Goal: Task Accomplishment & Management: Manage account settings

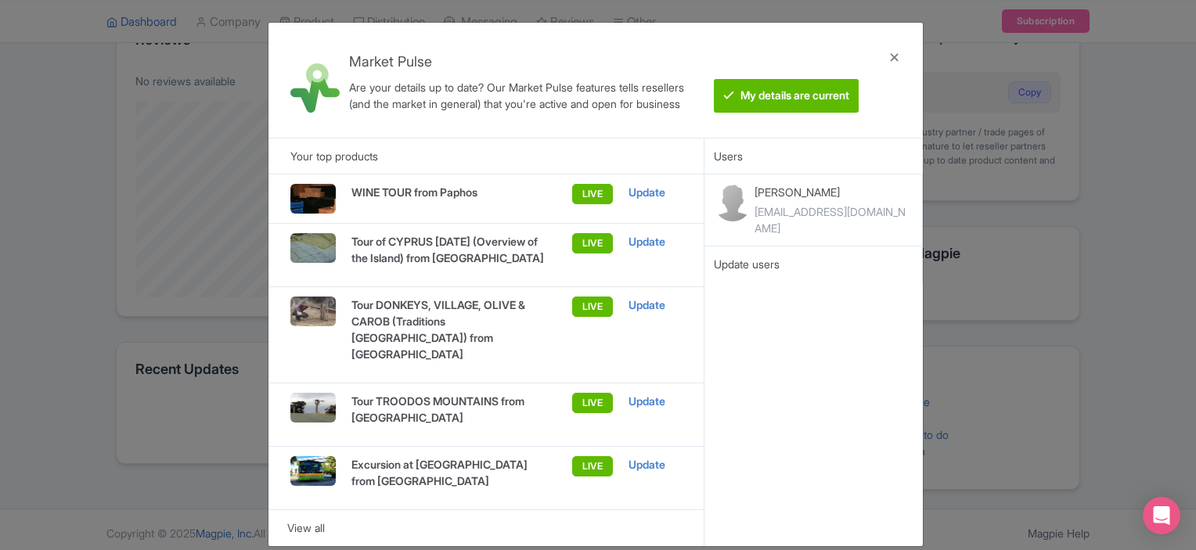
scroll to position [352, 0]
click at [307, 520] on div "View all" at bounding box center [486, 528] width 398 height 17
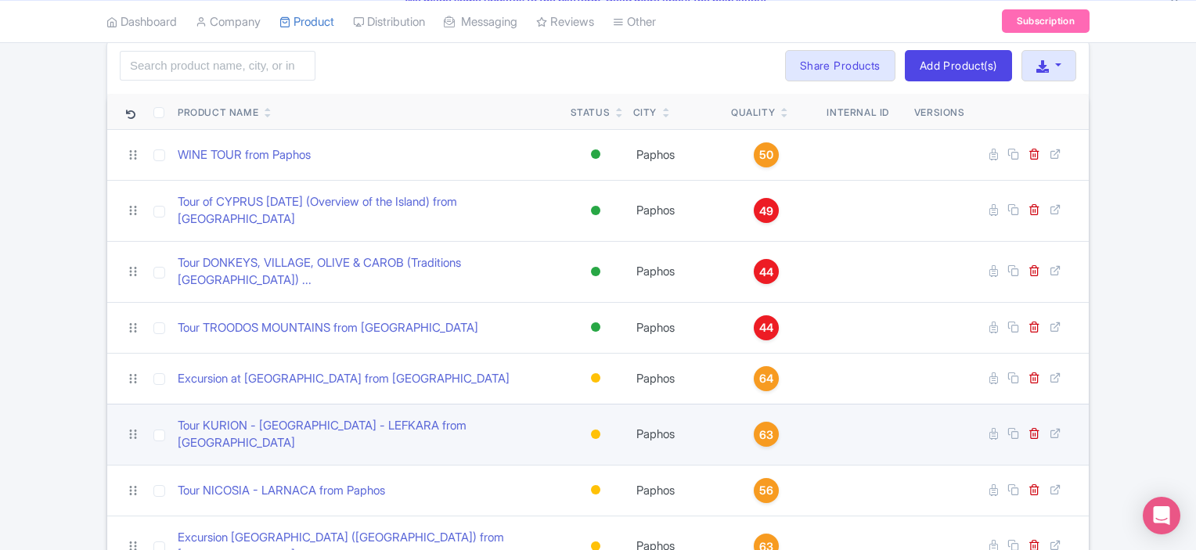
scroll to position [161, 0]
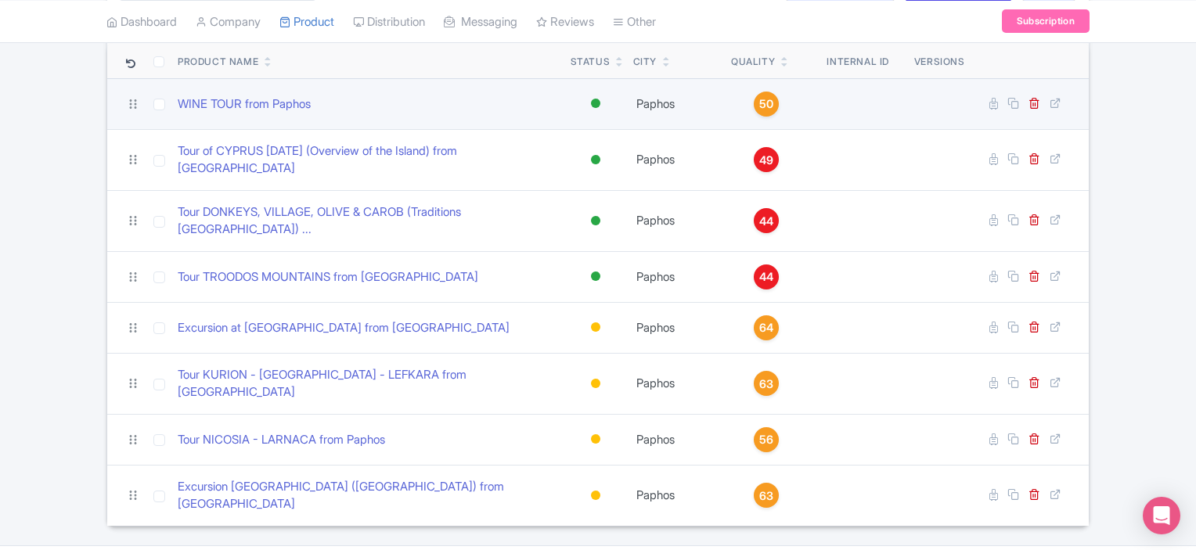
click at [760, 101] on span "50" at bounding box center [767, 104] width 14 height 17
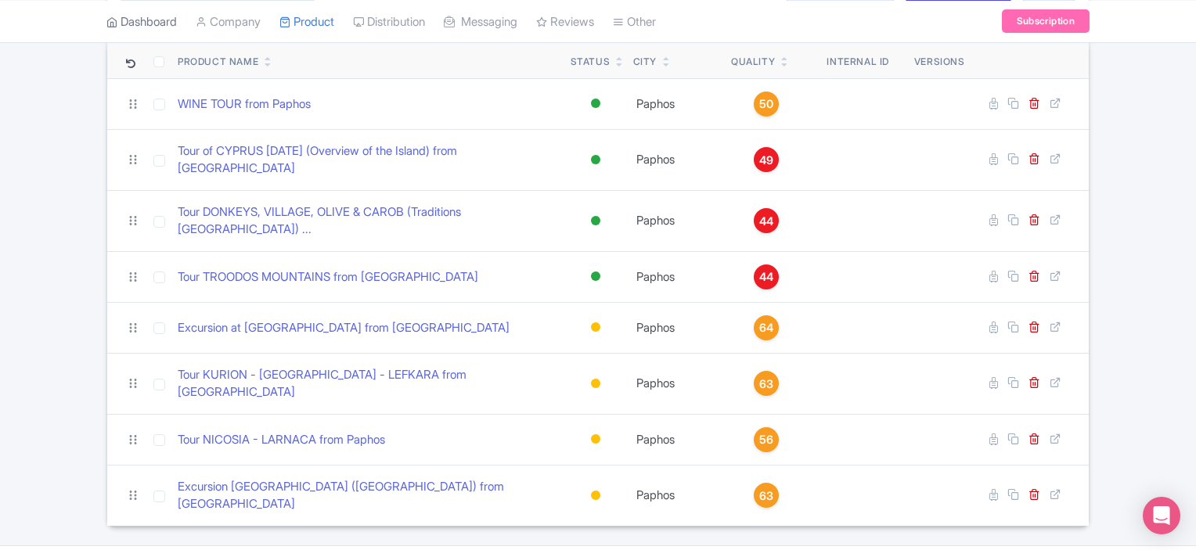
click at [153, 21] on link "Dashboard" at bounding box center [141, 21] width 70 height 43
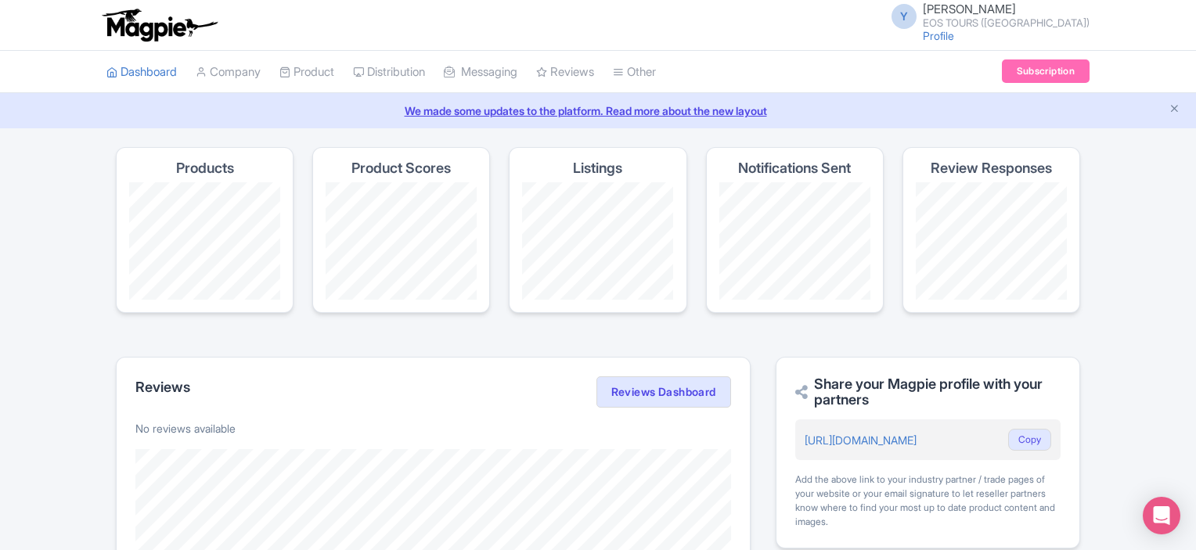
click at [634, 103] on link "We made some updates to the platform. Read more about the new layout" at bounding box center [598, 111] width 1178 height 16
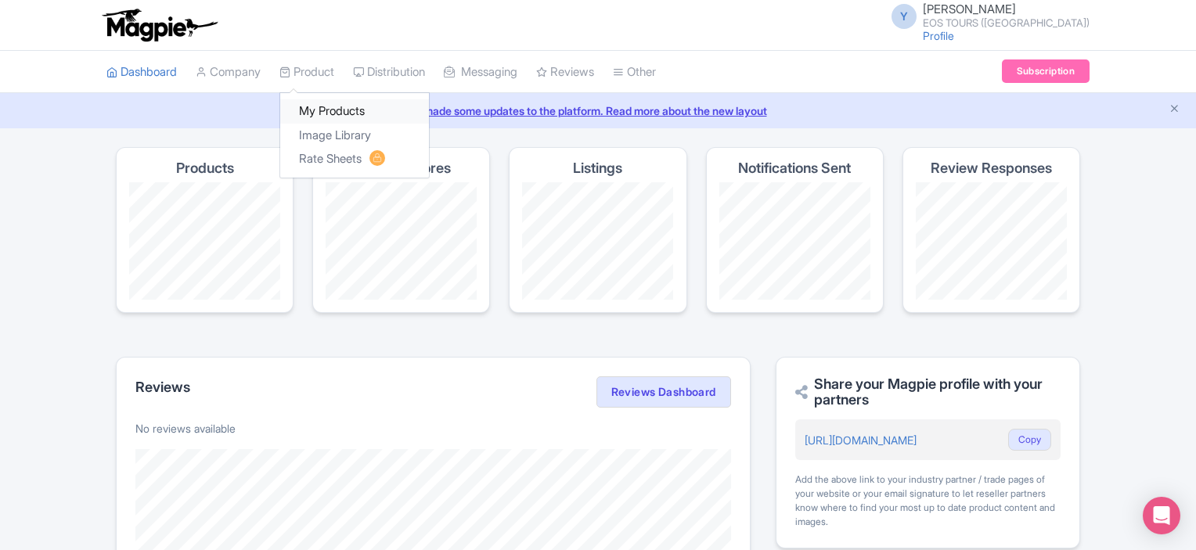
click at [334, 111] on link "My Products" at bounding box center [354, 111] width 149 height 24
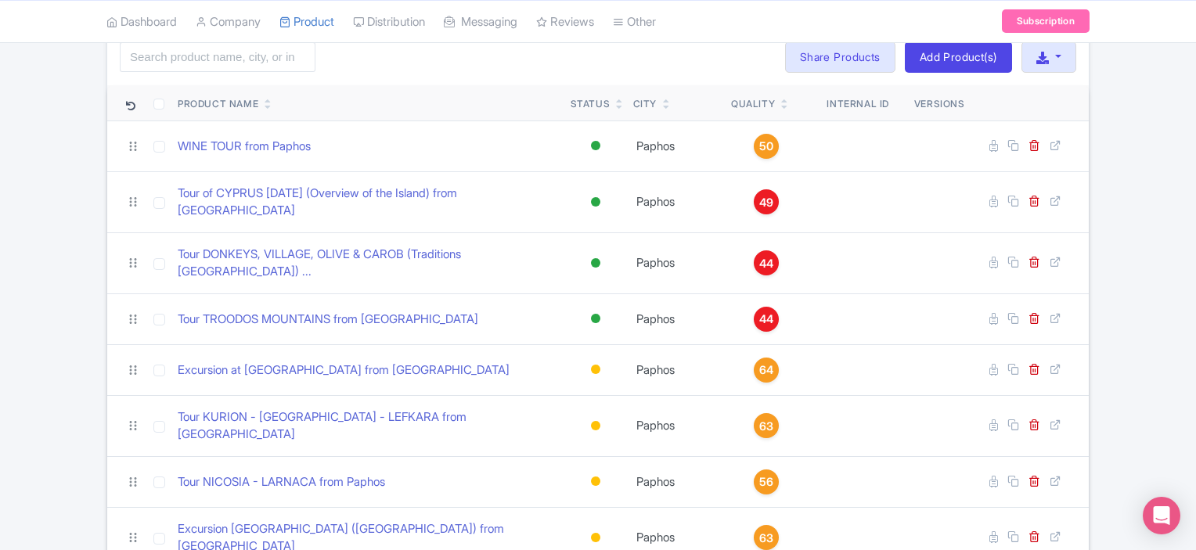
scroll to position [157, 0]
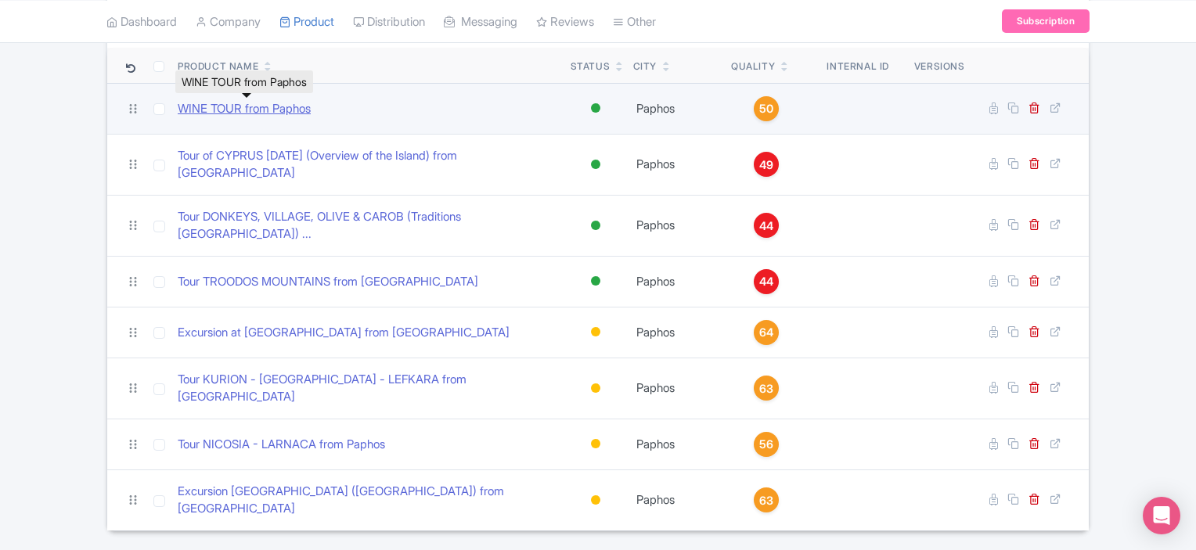
click at [305, 103] on link "WINE TOUR from Paphos" at bounding box center [244, 109] width 133 height 18
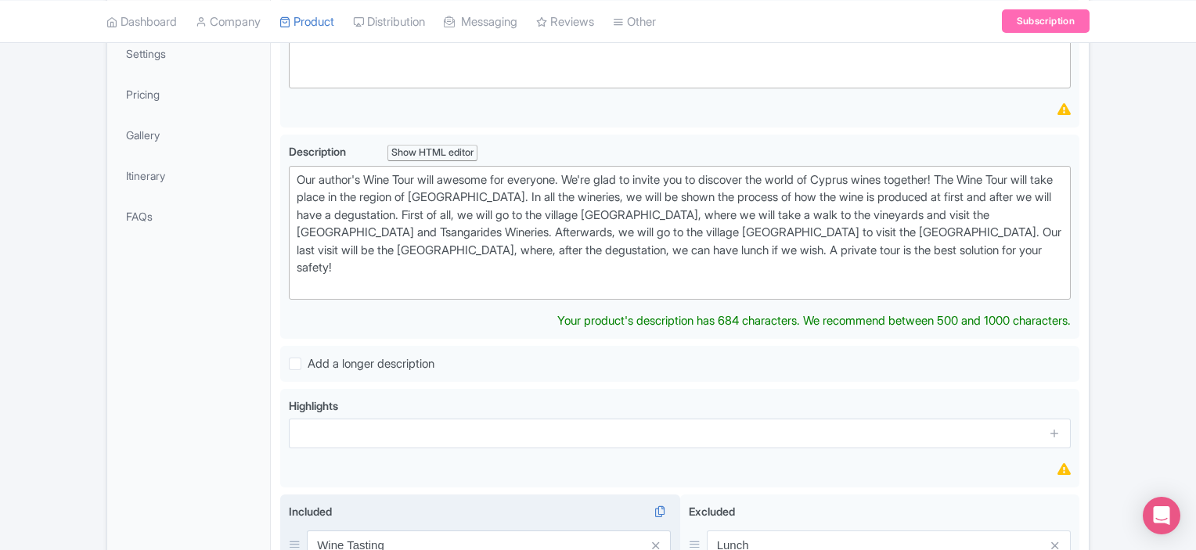
scroll to position [179, 0]
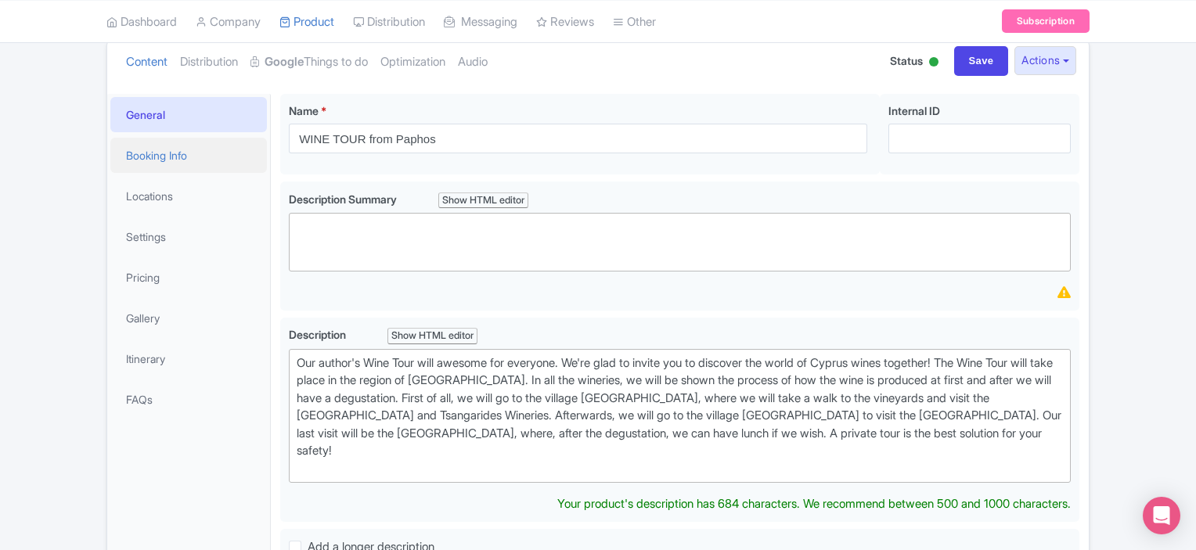
click at [180, 158] on link "Booking Info" at bounding box center [188, 155] width 157 height 35
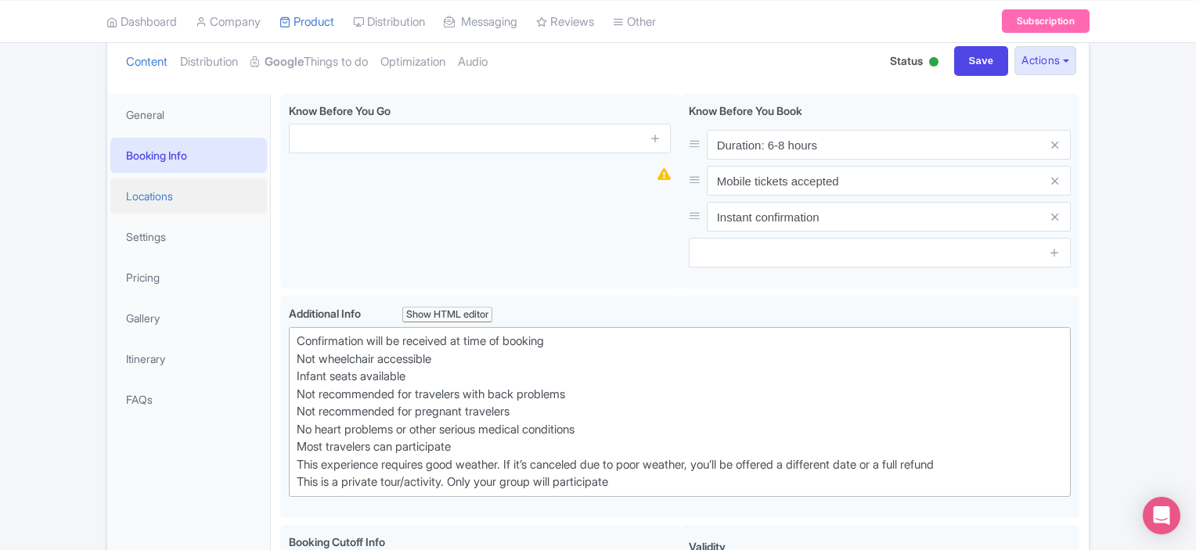
click at [161, 188] on link "Locations" at bounding box center [188, 196] width 157 height 35
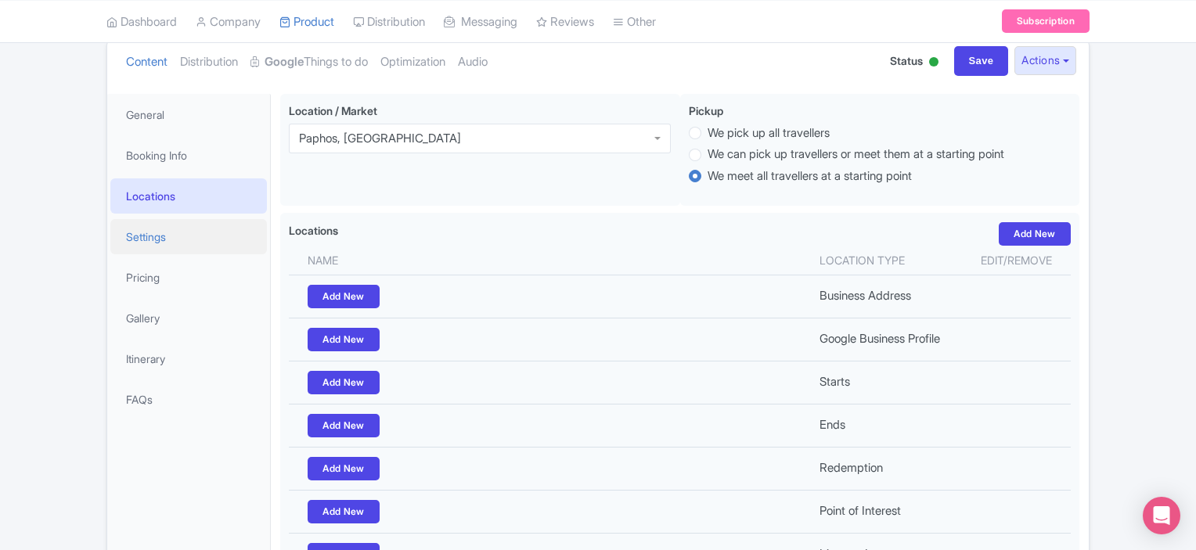
click at [147, 237] on link "Settings" at bounding box center [188, 236] width 157 height 35
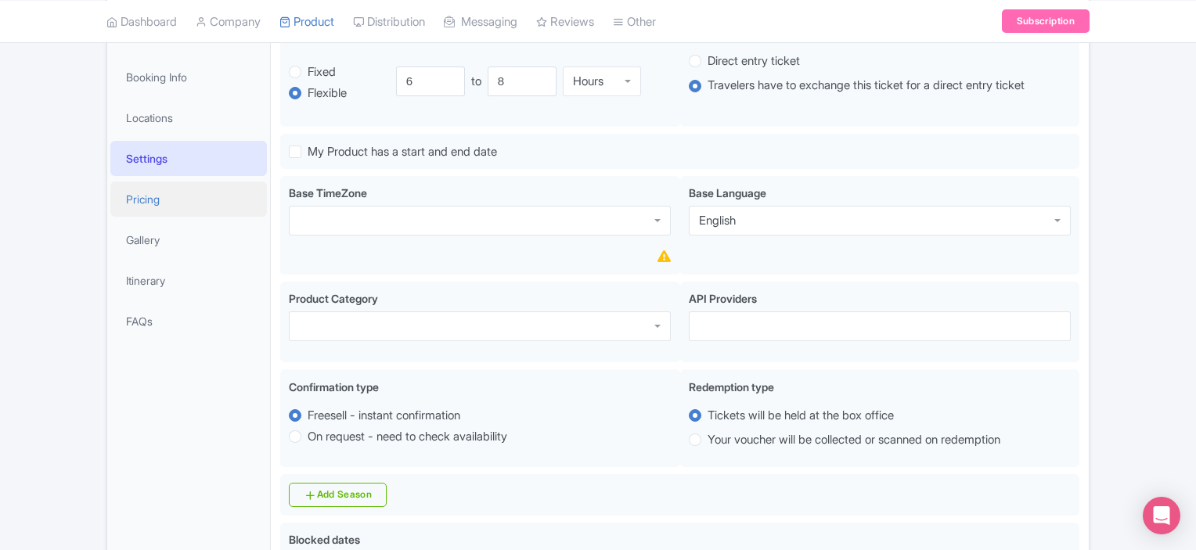
click at [157, 200] on link "Pricing" at bounding box center [188, 199] width 157 height 35
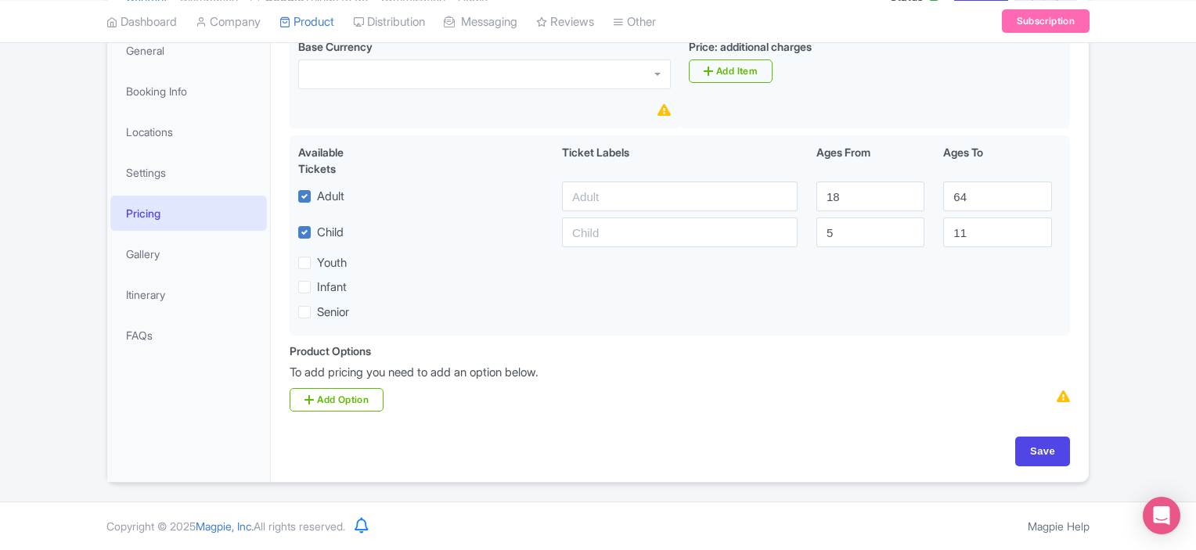
scroll to position [241, 0]
click at [138, 254] on link "Gallery" at bounding box center [188, 255] width 157 height 35
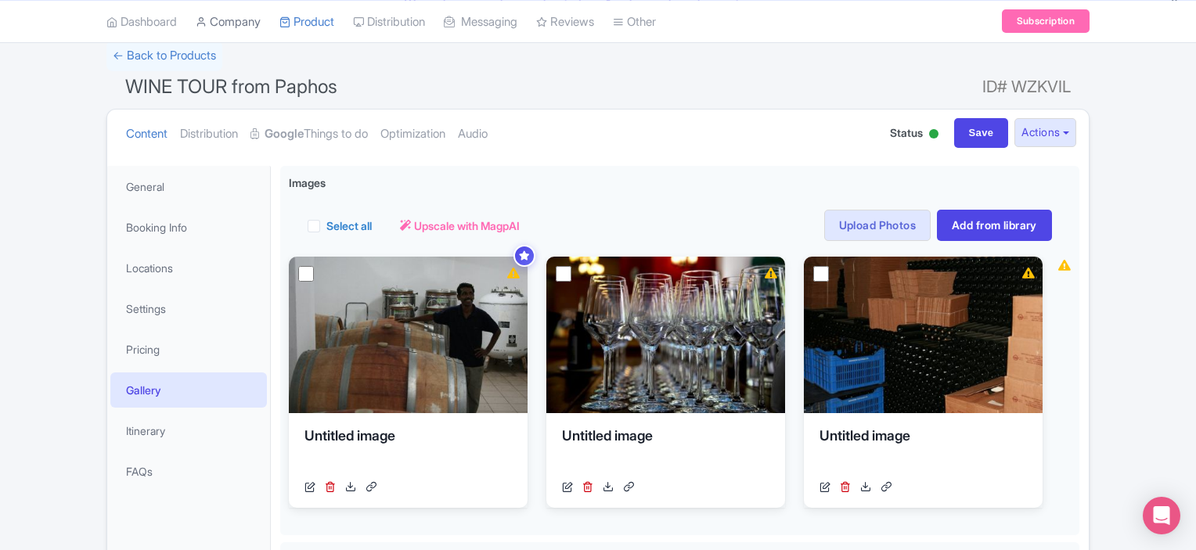
scroll to position [85, 0]
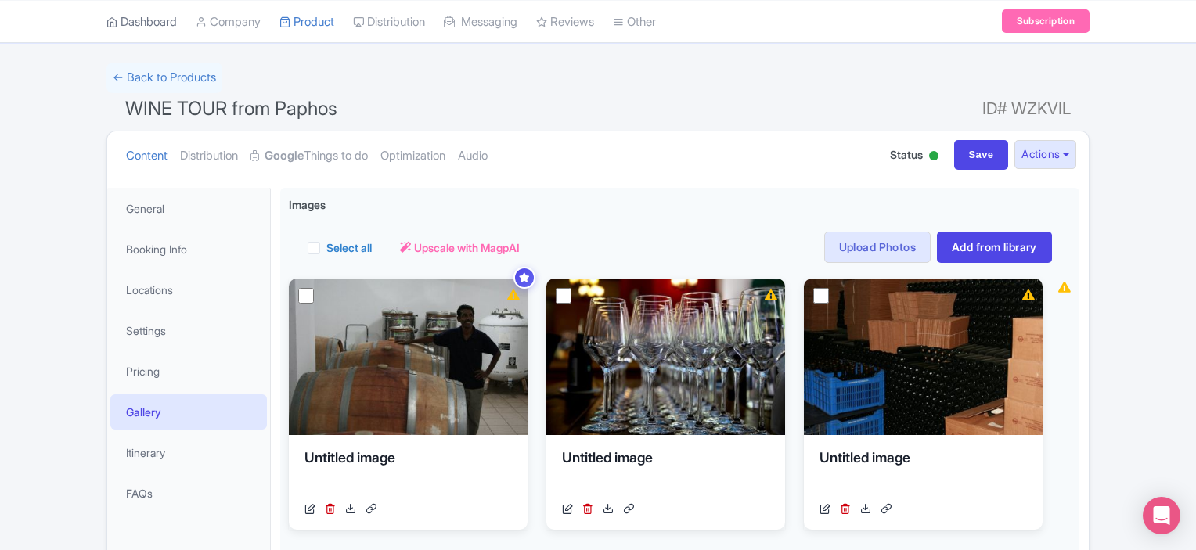
click at [149, 24] on link "Dashboard" at bounding box center [141, 21] width 70 height 43
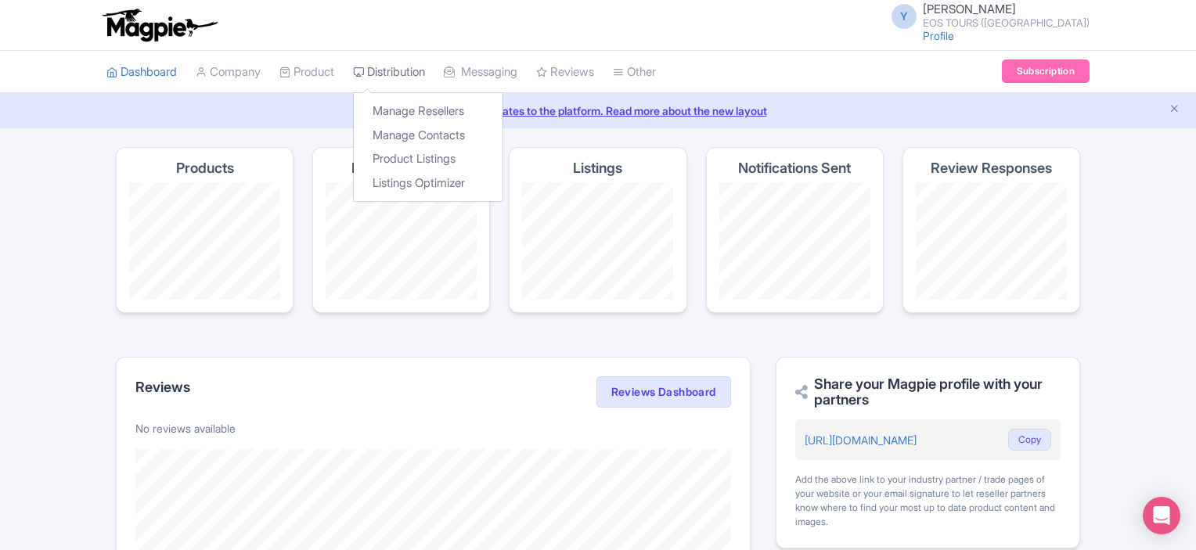
click at [413, 75] on link "Distribution" at bounding box center [389, 72] width 72 height 43
click at [413, 106] on link "Manage Resellers" at bounding box center [428, 111] width 149 height 24
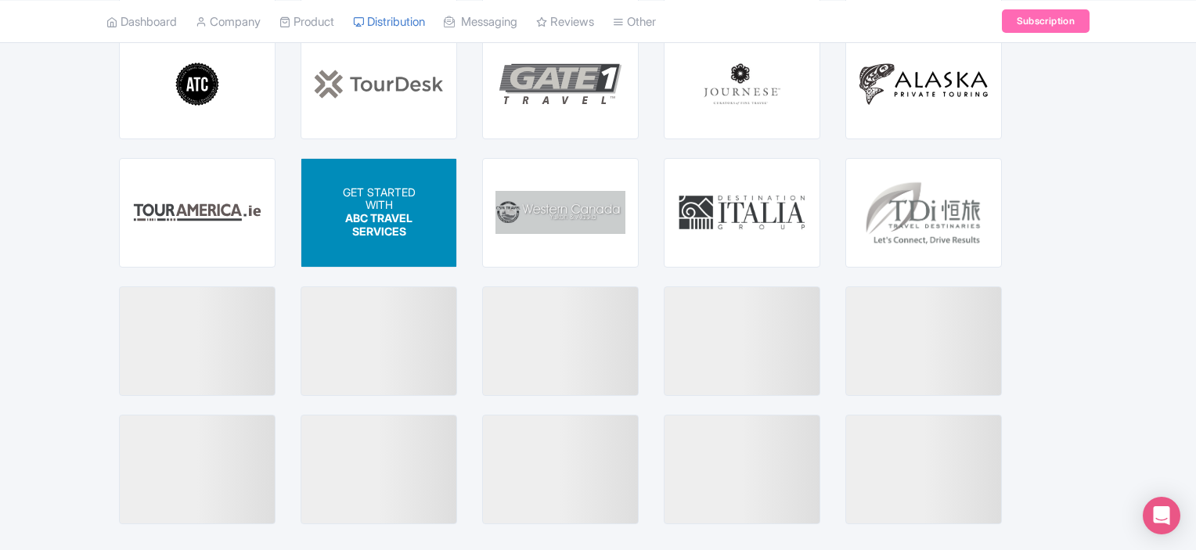
scroll to position [2073, 0]
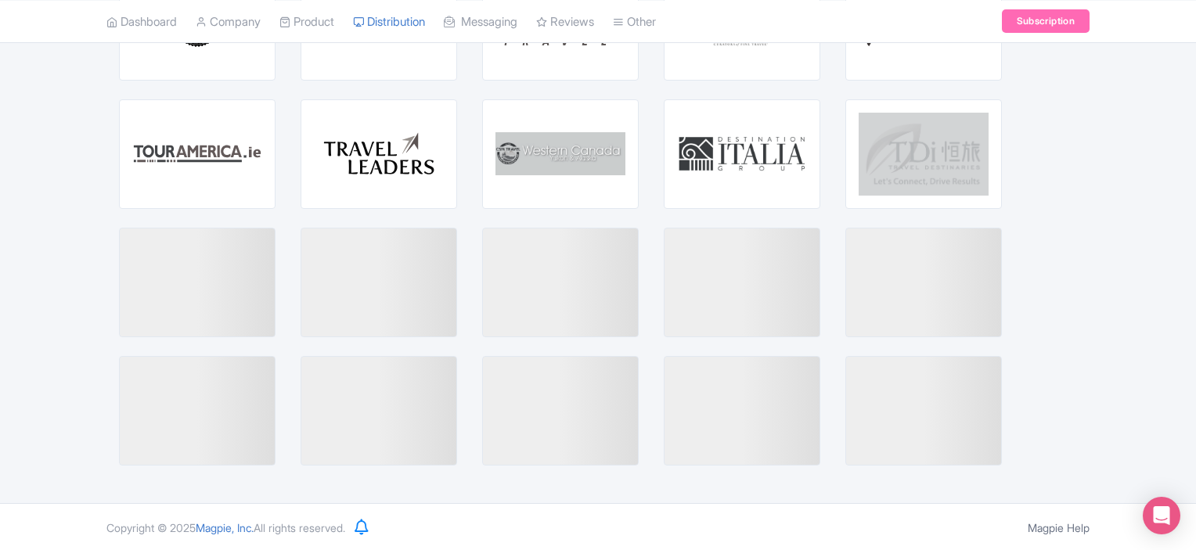
drag, startPoint x: 1195, startPoint y: 472, endPoint x: 1201, endPoint y: 222, distance: 250.6
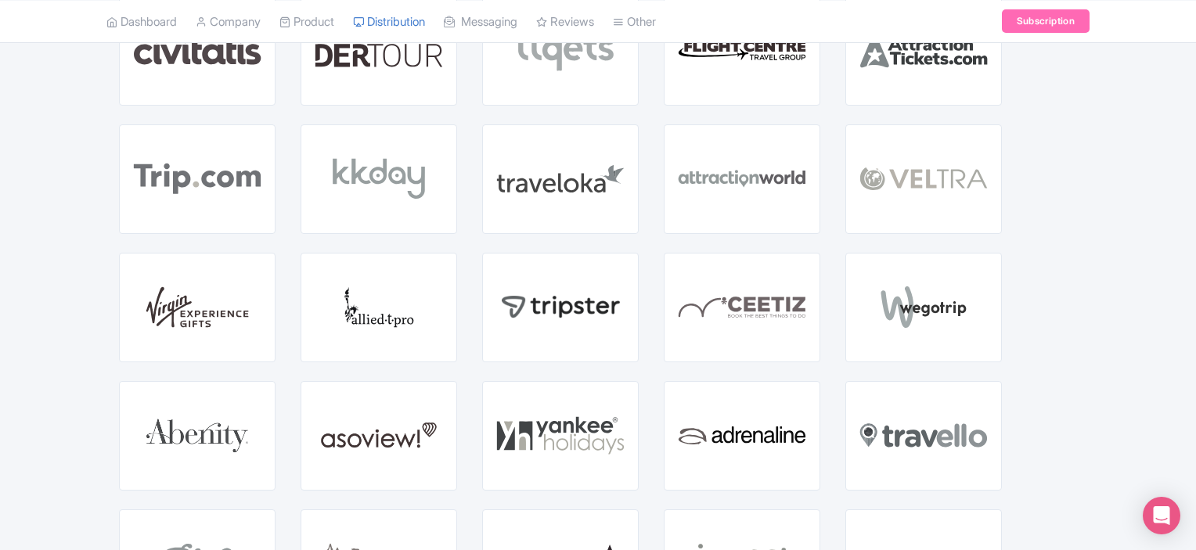
scroll to position [0, 0]
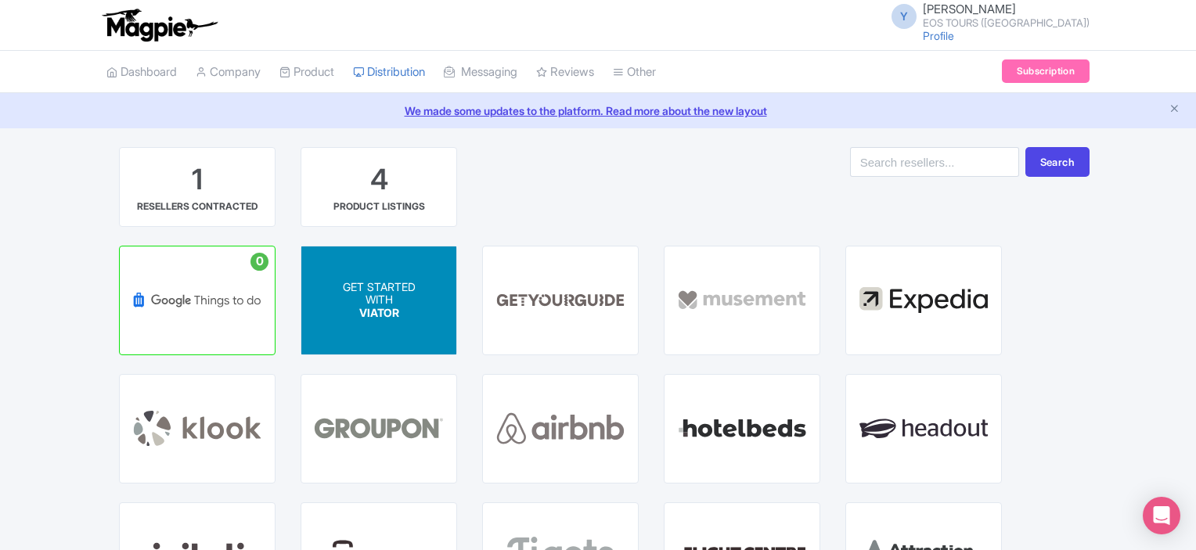
click at [391, 290] on span "GET STARTED" at bounding box center [379, 286] width 73 height 13
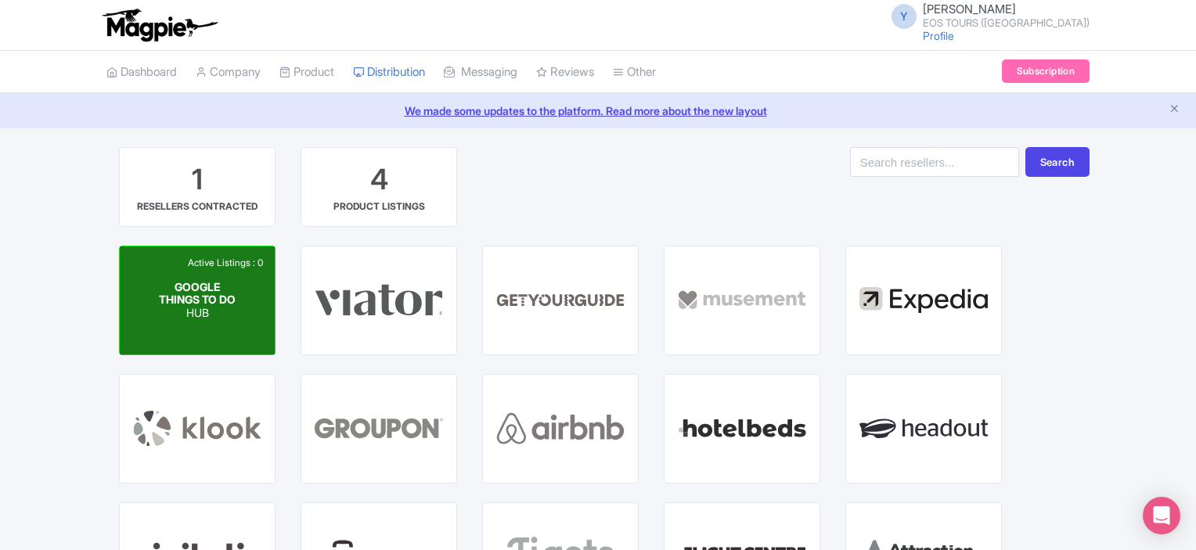
click at [190, 282] on span "GOOGLE THINGS TO DO" at bounding box center [197, 293] width 77 height 27
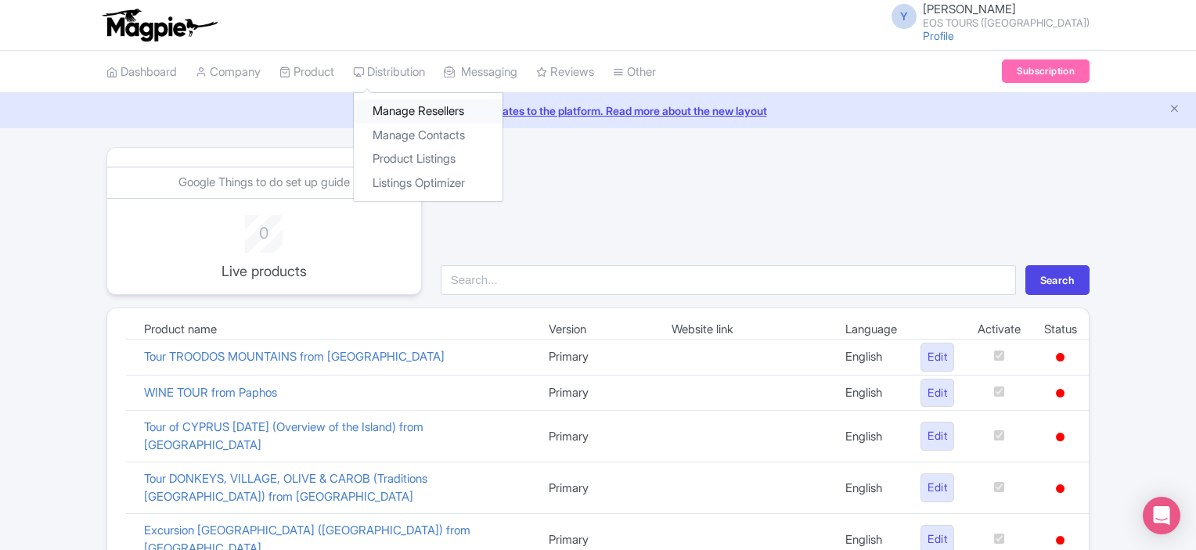
click at [410, 107] on link "Manage Resellers" at bounding box center [428, 111] width 149 height 24
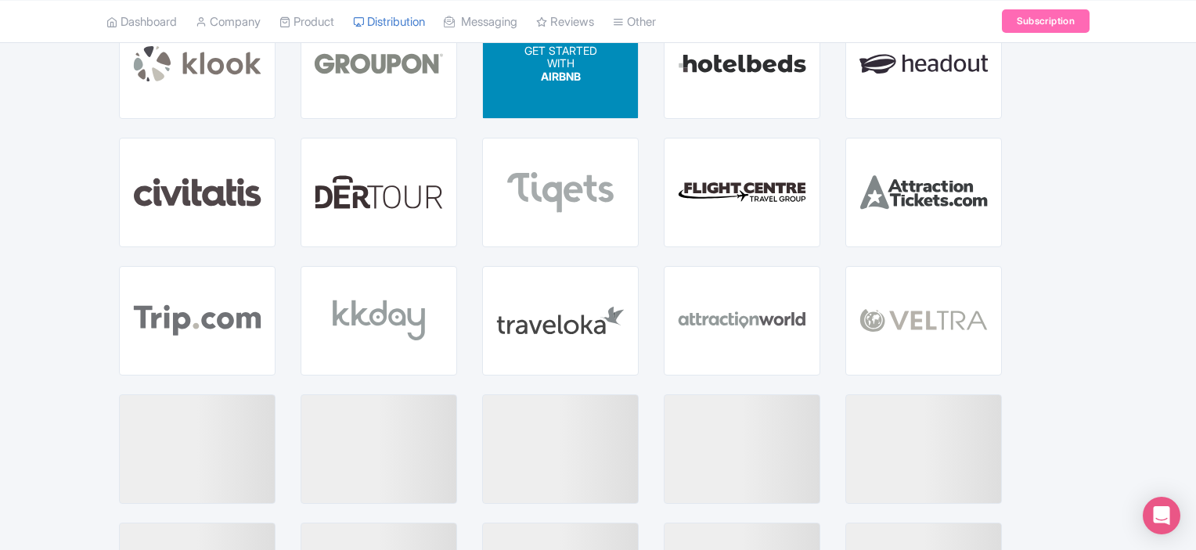
scroll to position [391, 0]
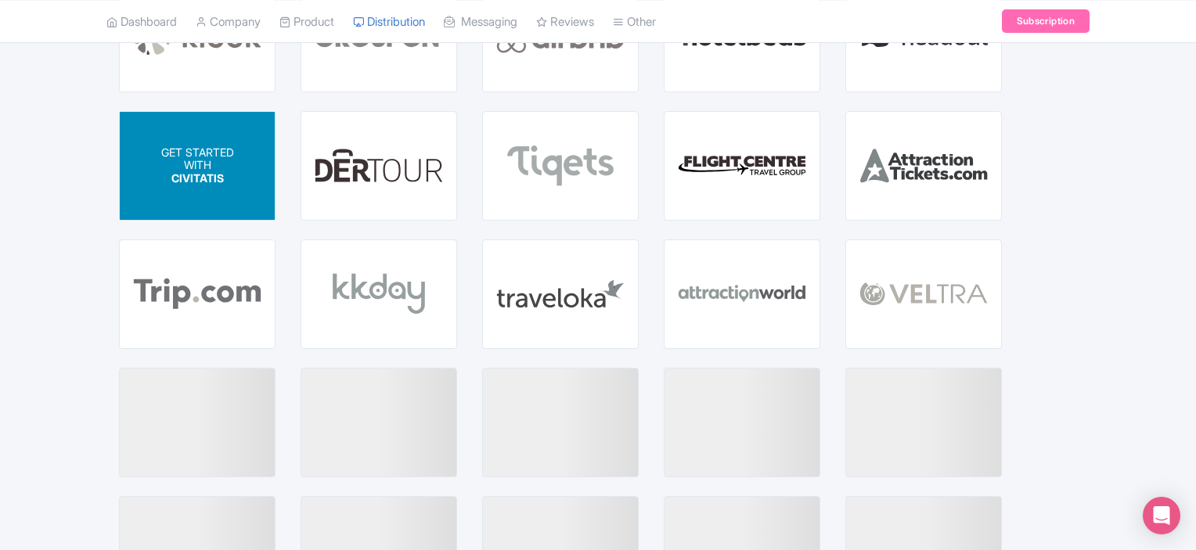
click at [222, 182] on span "CIVITATIS" at bounding box center [197, 177] width 52 height 13
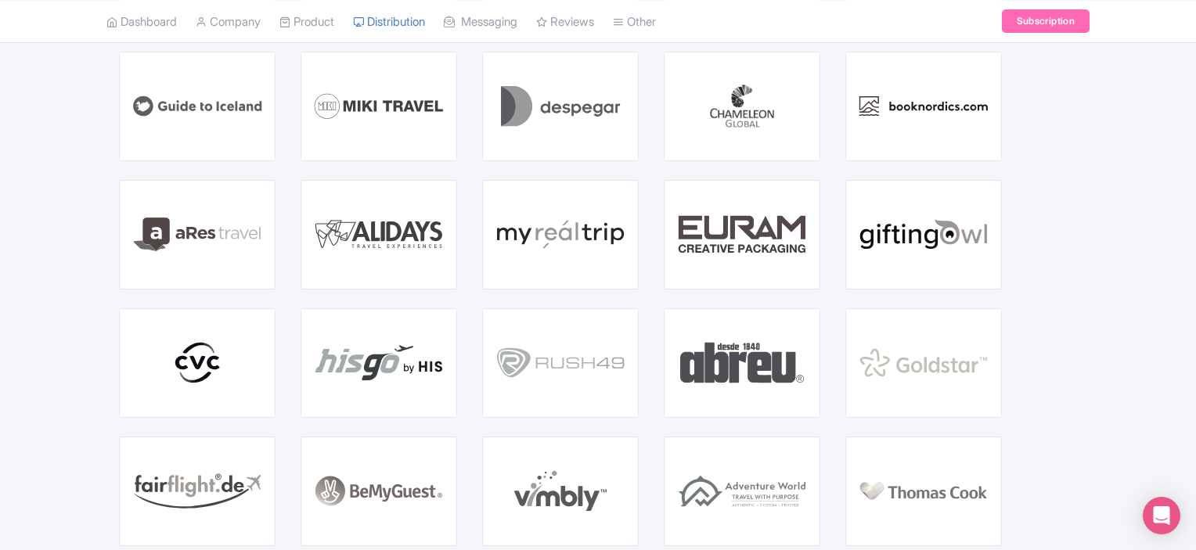
scroll to position [1096, 0]
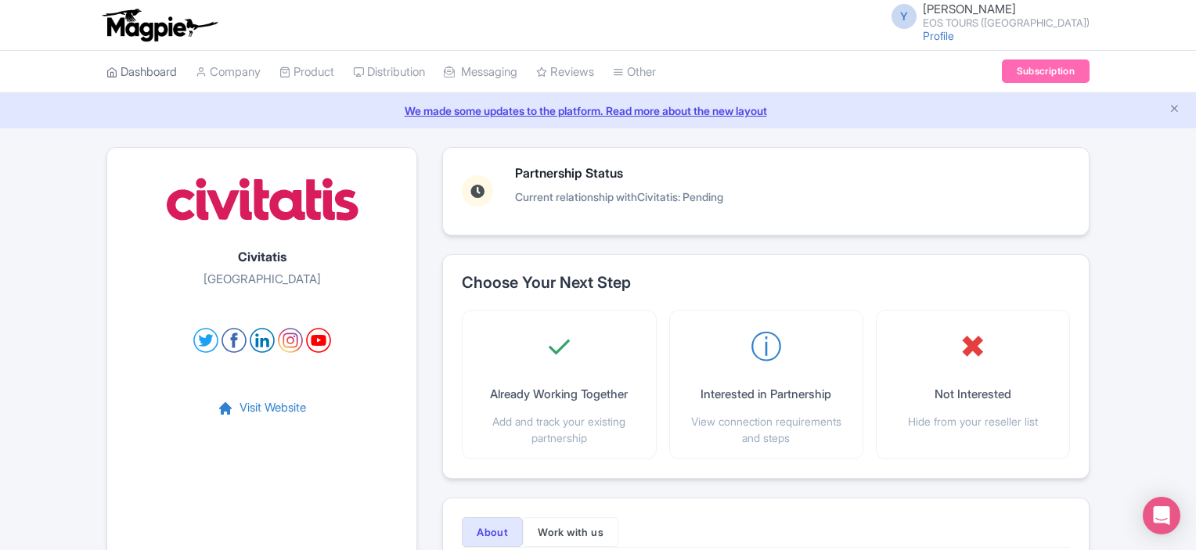
click at [153, 68] on link "Dashboard" at bounding box center [141, 72] width 70 height 43
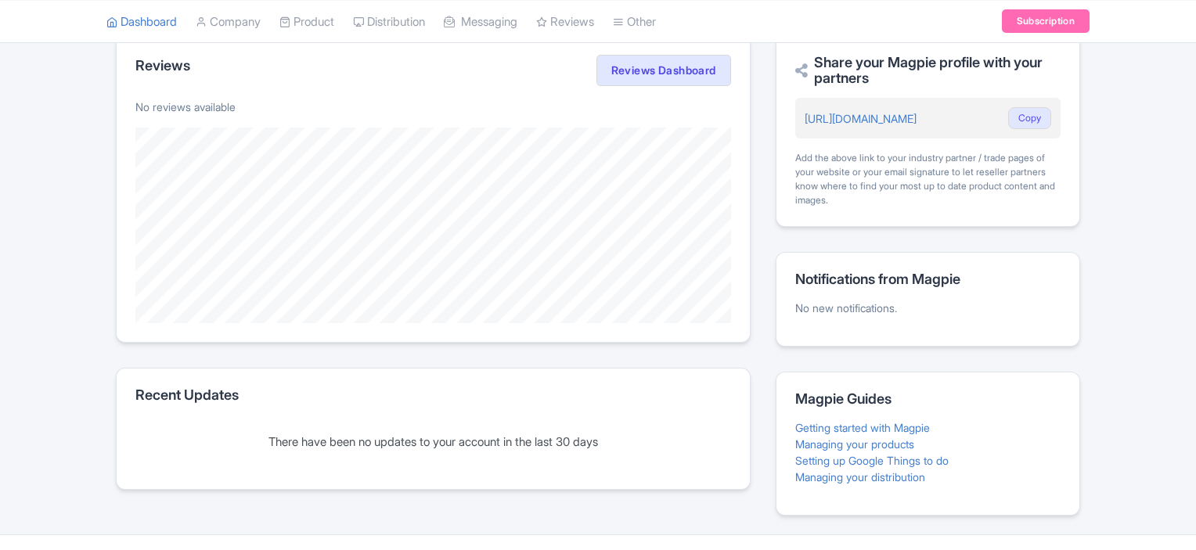
scroll to position [352, 0]
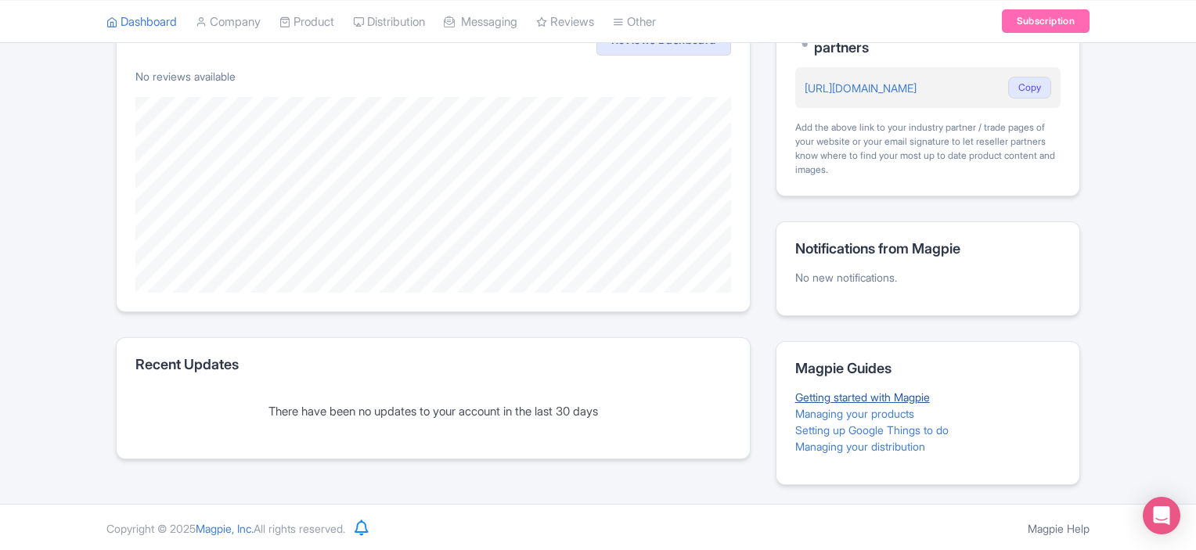
click at [922, 399] on link "Getting started with Magpie" at bounding box center [863, 397] width 135 height 13
